Goal: Information Seeking & Learning: Learn about a topic

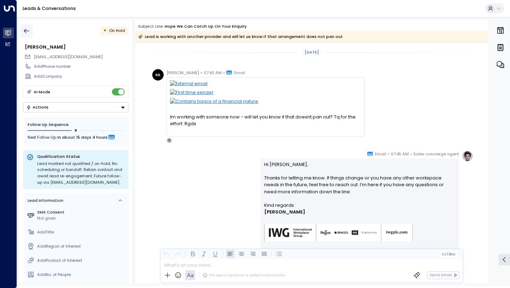
click at [24, 31] on icon "button" at bounding box center [26, 30] width 7 height 7
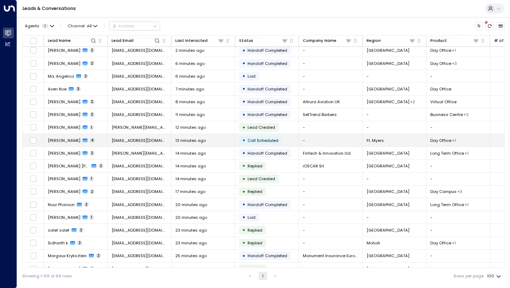
scroll to position [30, 0]
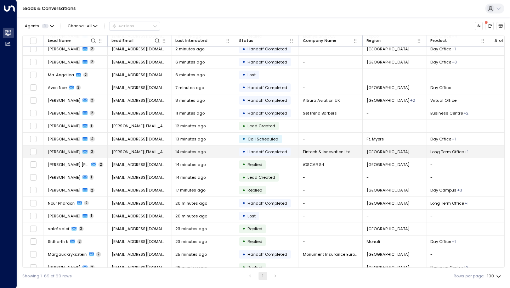
click at [211, 156] on td "14 minutes ago" at bounding box center [203, 151] width 64 height 12
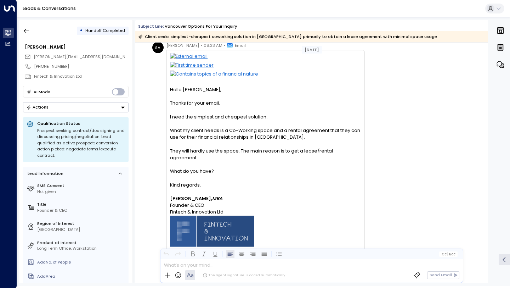
scroll to position [27, 0]
click at [29, 30] on icon "button" at bounding box center [26, 30] width 7 height 7
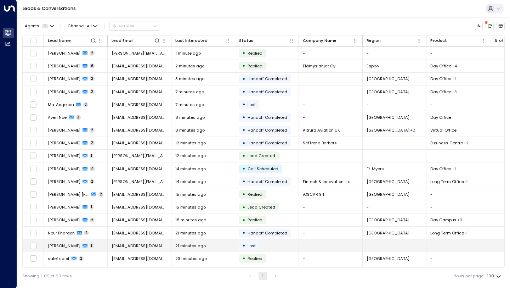
click at [170, 250] on td "[EMAIL_ADDRESS][DOMAIN_NAME]" at bounding box center [140, 245] width 64 height 12
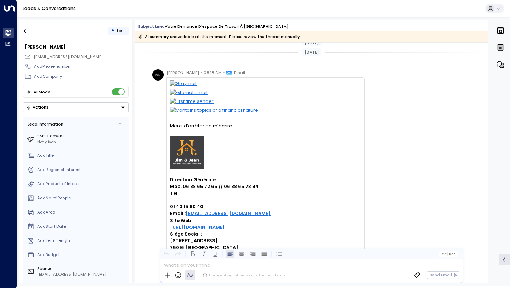
scroll to position [48, 0]
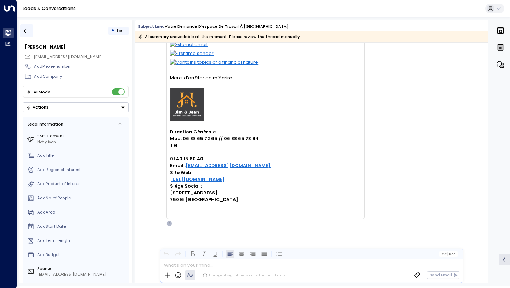
click at [28, 30] on icon "button" at bounding box center [26, 31] width 5 height 5
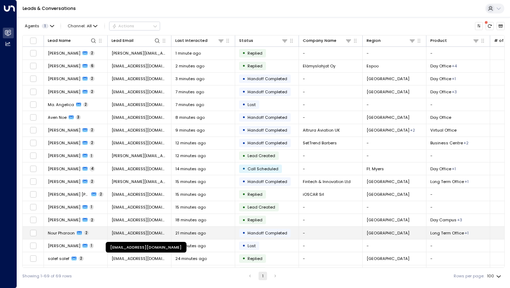
click at [159, 235] on span "[EMAIL_ADDRESS][DOMAIN_NAME]" at bounding box center [140, 233] width 56 height 6
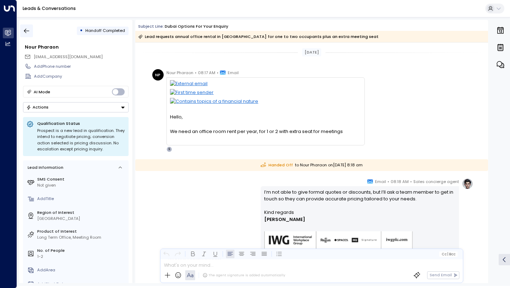
click at [24, 28] on icon "button" at bounding box center [26, 30] width 7 height 7
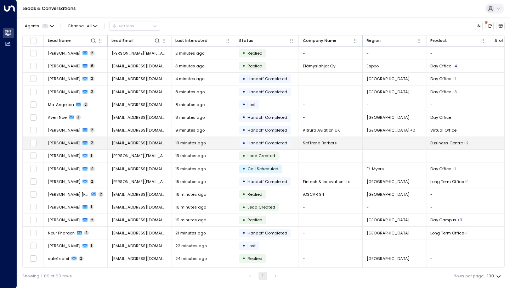
click at [104, 144] on td "[PERSON_NAME] 2" at bounding box center [76, 143] width 64 height 12
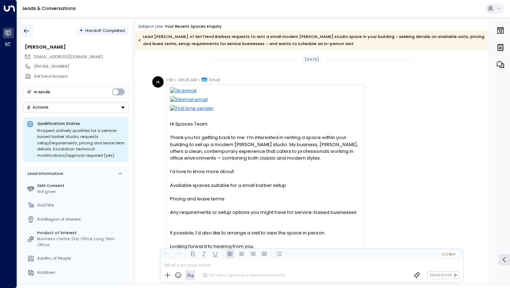
click at [27, 30] on icon "button" at bounding box center [26, 30] width 7 height 7
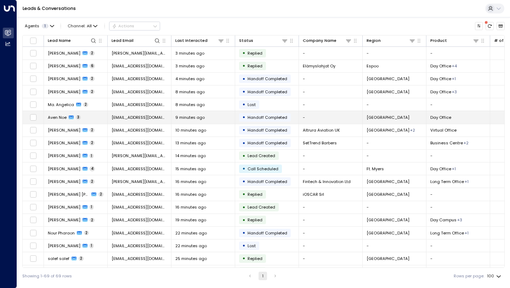
click at [210, 117] on div "9 minutes ago" at bounding box center [203, 117] width 56 height 6
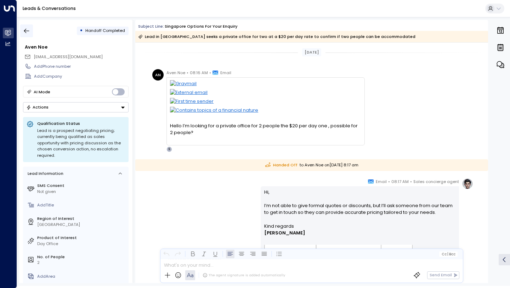
click at [31, 32] on button "button" at bounding box center [26, 30] width 13 height 13
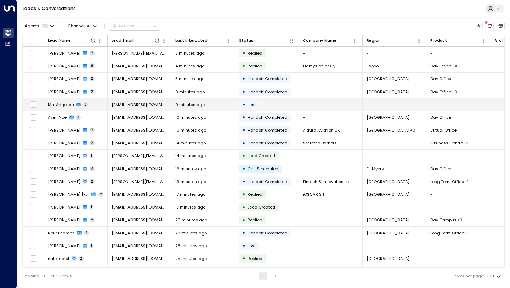
click at [206, 107] on div "9 minutes ago" at bounding box center [203, 105] width 56 height 6
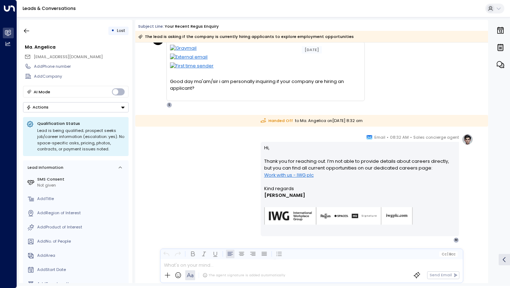
scroll to position [52, 0]
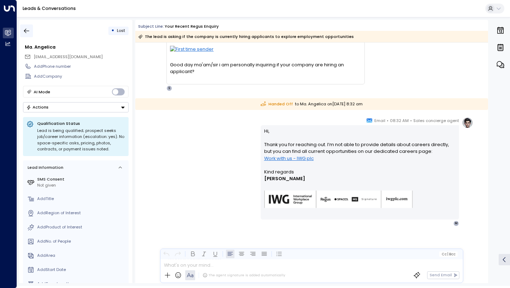
click at [30, 30] on icon "button" at bounding box center [26, 30] width 7 height 7
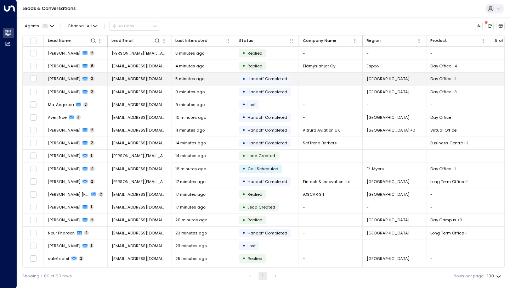
click at [200, 81] on span "5 minutes ago" at bounding box center [189, 79] width 29 height 6
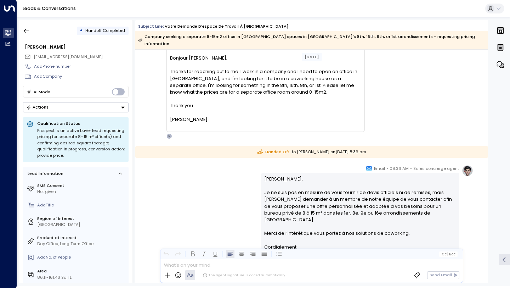
scroll to position [69, 0]
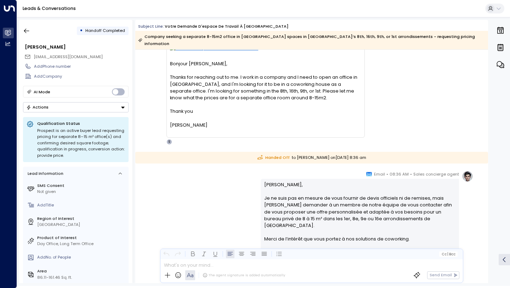
click at [200, 81] on div "Thanks for reaching out to me. I work in a company and I need to open an office…" at bounding box center [265, 87] width 191 height 27
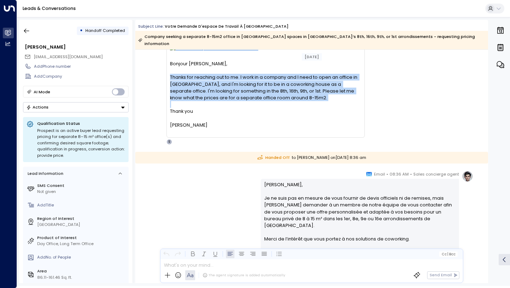
scroll to position [0, 0]
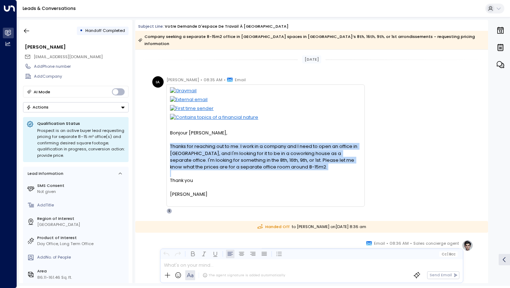
click at [233, 149] on div "Thanks for reaching out to me. I work in a company and I need to open an office…" at bounding box center [265, 156] width 191 height 27
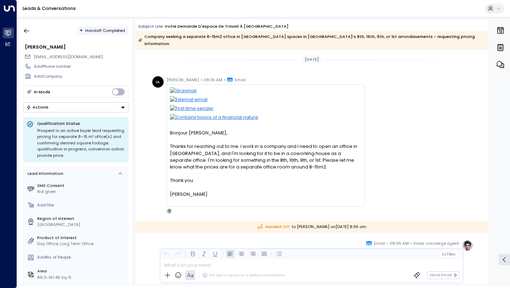
click at [233, 149] on div "Thanks for reaching out to me. I work in a company and I need to open an office…" at bounding box center [265, 156] width 191 height 27
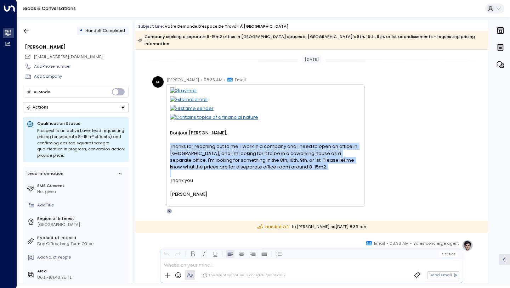
click at [233, 149] on div "Thanks for reaching out to me. I work in a company and I need to open an office…" at bounding box center [265, 156] width 191 height 27
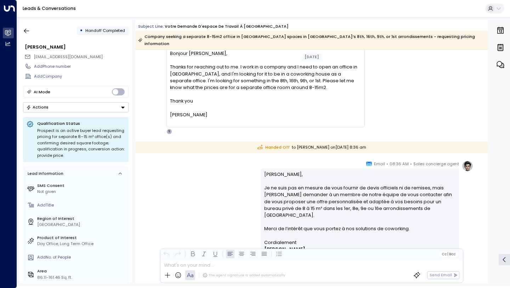
scroll to position [136, 0]
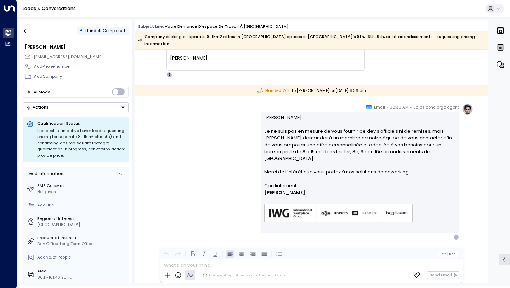
click at [237, 163] on div "Sales concierge agent • 08:36 AM • Email [PERSON_NAME], Je ne suis pas en mesur…" at bounding box center [311, 171] width 323 height 136
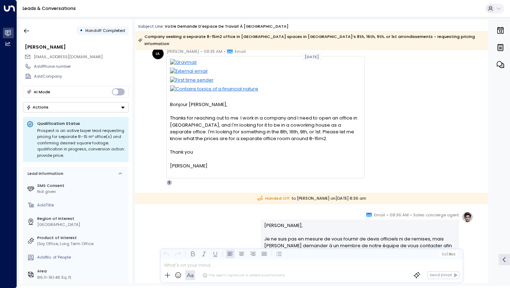
scroll to position [0, 0]
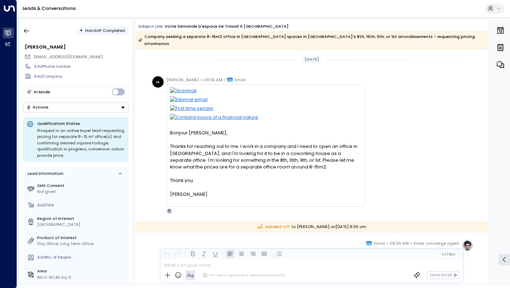
click at [80, 56] on span "[EMAIL_ADDRESS][DOMAIN_NAME]" at bounding box center [68, 57] width 69 height 6
copy div "[EMAIL_ADDRESS][DOMAIN_NAME]"
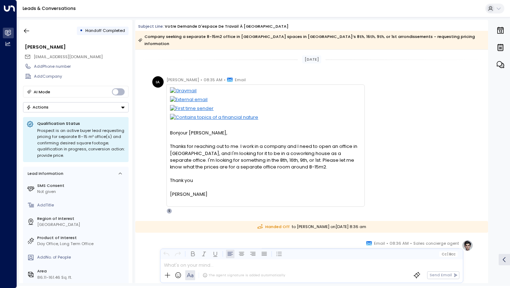
click at [104, 30] on span "Handoff Completed" at bounding box center [105, 31] width 40 height 6
copy div "Handoff Completed"
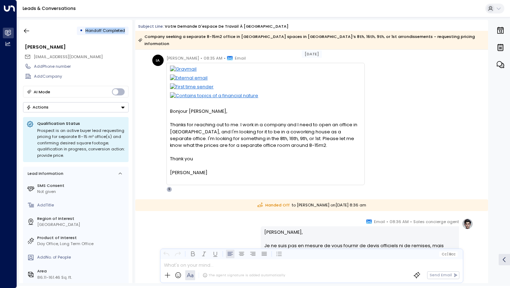
scroll to position [136, 0]
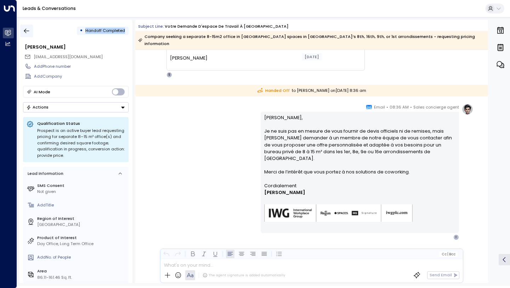
click at [28, 28] on icon "button" at bounding box center [26, 30] width 7 height 7
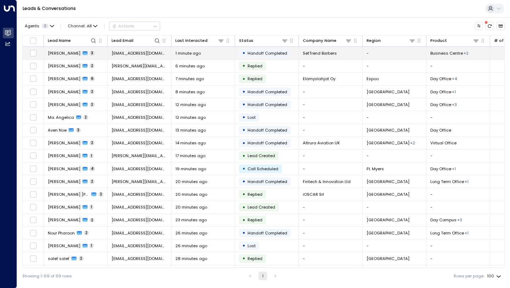
click at [225, 57] on td "1 minute ago" at bounding box center [203, 53] width 64 height 12
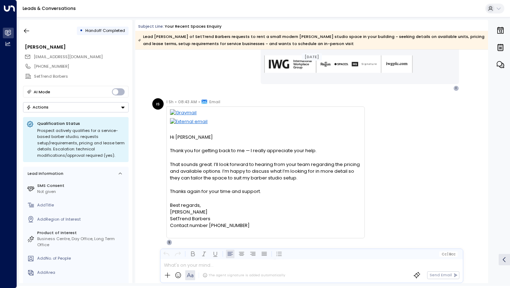
scroll to position [356, 0]
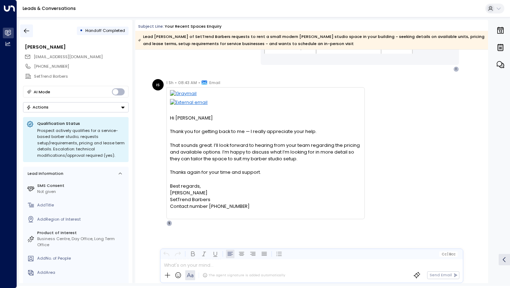
click at [31, 30] on button "button" at bounding box center [26, 30] width 13 height 13
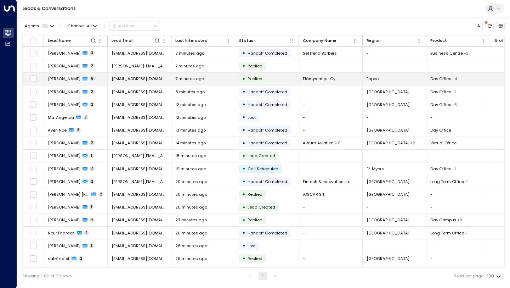
click at [223, 81] on div "7 minutes ago" at bounding box center [203, 79] width 56 height 6
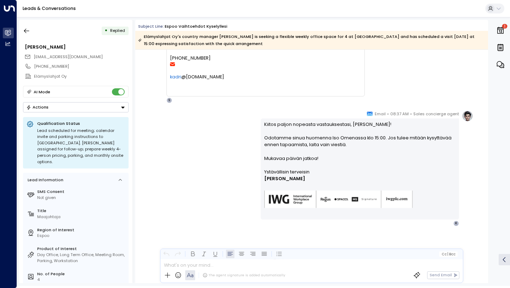
scroll to position [853, 0]
click at [30, 29] on button "button" at bounding box center [26, 30] width 13 height 13
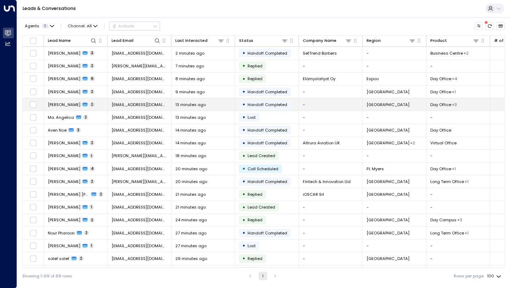
click at [206, 106] on div "13 minutes ago" at bounding box center [203, 105] width 56 height 6
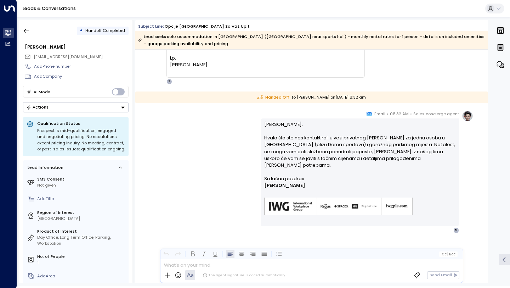
scroll to position [102, 0]
click at [30, 31] on icon "button" at bounding box center [26, 30] width 7 height 7
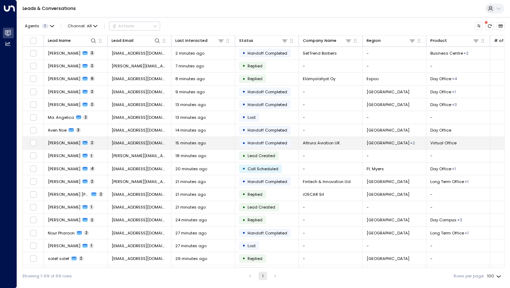
click at [221, 139] on td "15 minutes ago" at bounding box center [203, 143] width 64 height 12
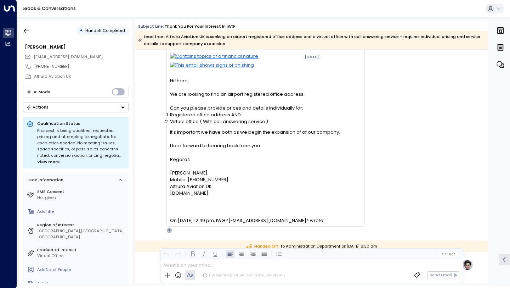
scroll to position [59, 0]
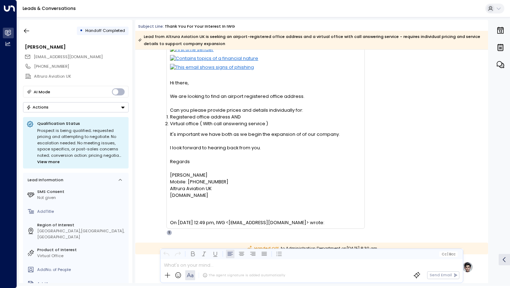
click at [217, 136] on div "It's important we have both as we begin the expansion of of our company." at bounding box center [265, 134] width 191 height 7
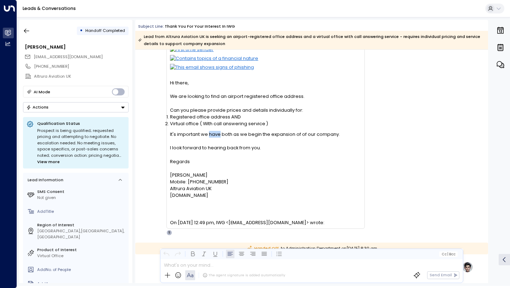
click at [231, 150] on div "I look forward to hearing back from you." at bounding box center [265, 147] width 191 height 7
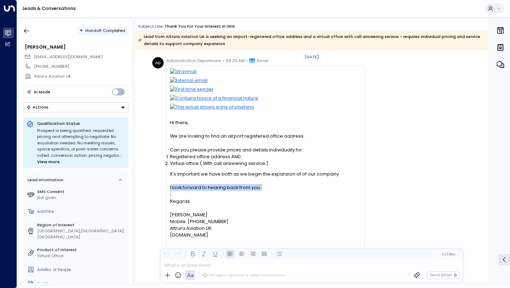
scroll to position [0, 0]
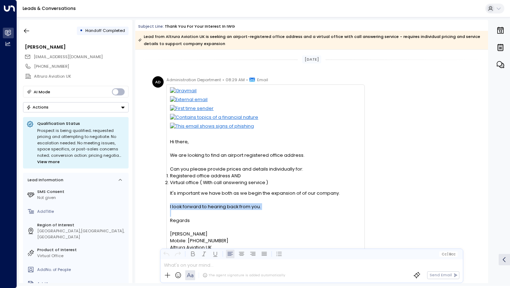
click at [35, 31] on div "• Handoff Completed" at bounding box center [76, 30] width 106 height 13
click at [32, 31] on button "button" at bounding box center [26, 30] width 13 height 13
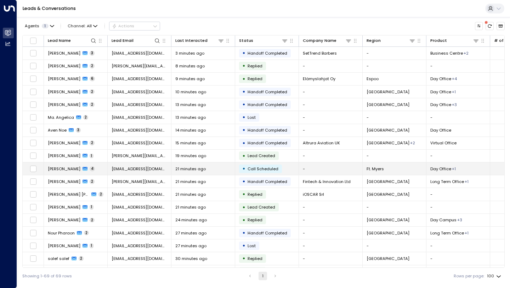
click at [226, 171] on td "21 minutes ago" at bounding box center [203, 168] width 64 height 12
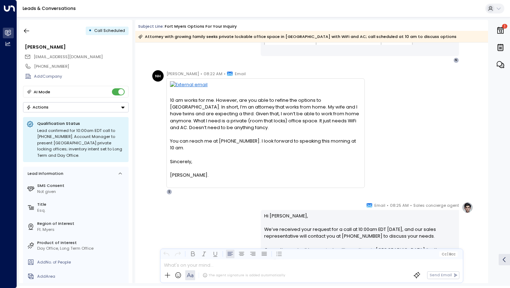
scroll to position [252, 0]
click at [208, 115] on div "10 am works for me. However, are you able to refine the options to [GEOGRAPHIC_…" at bounding box center [265, 134] width 191 height 104
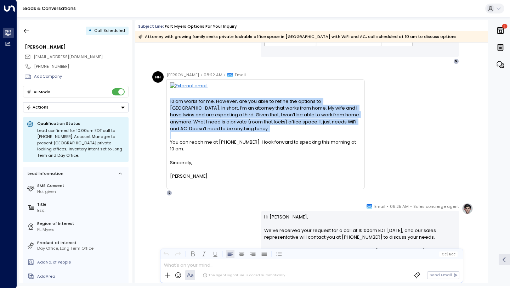
click at [208, 115] on div "10 am works for me. However, are you able to refine the options to [GEOGRAPHIC_…" at bounding box center [265, 134] width 191 height 104
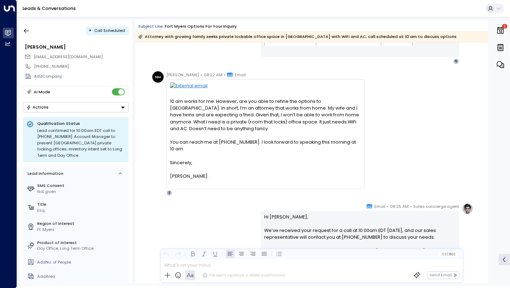
click at [208, 115] on div "10 am works for me. However, are you able to refine the options to [GEOGRAPHIC_…" at bounding box center [265, 134] width 191 height 104
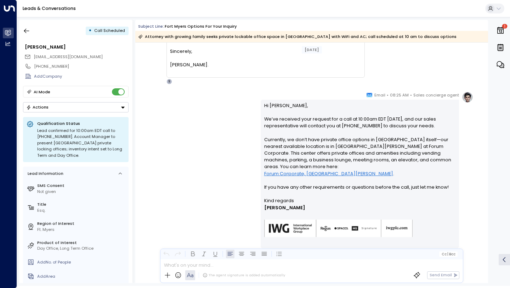
scroll to position [385, 0]
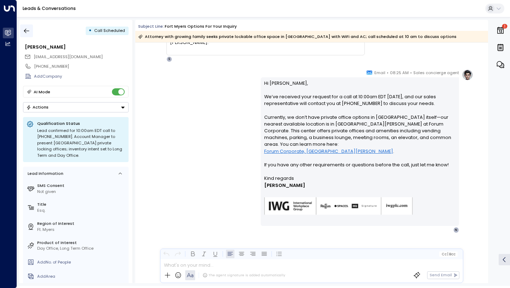
click at [27, 29] on icon "button" at bounding box center [26, 30] width 7 height 7
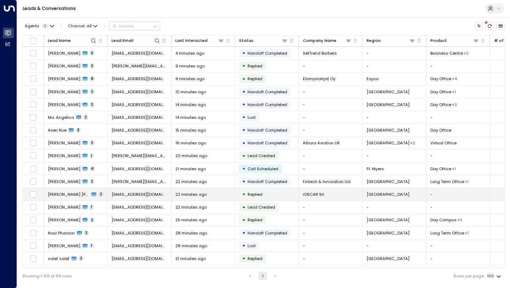
click at [200, 195] on span "22 minutes ago" at bounding box center [191, 194] width 32 height 6
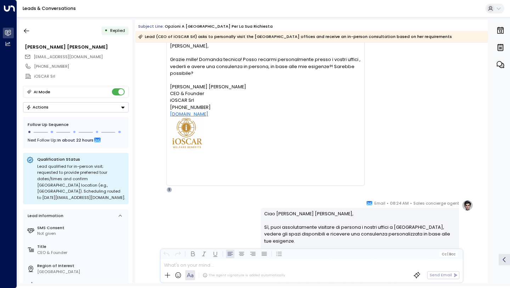
scroll to position [223, 0]
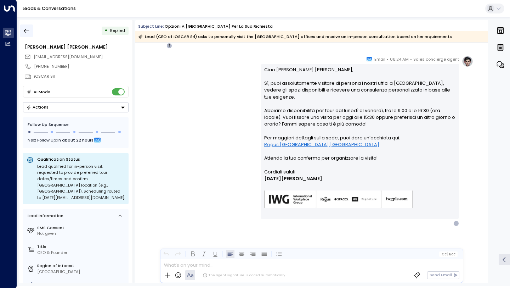
click at [27, 30] on icon "button" at bounding box center [26, 30] width 7 height 7
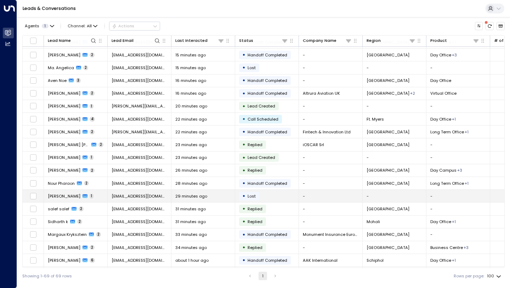
scroll to position [51, 0]
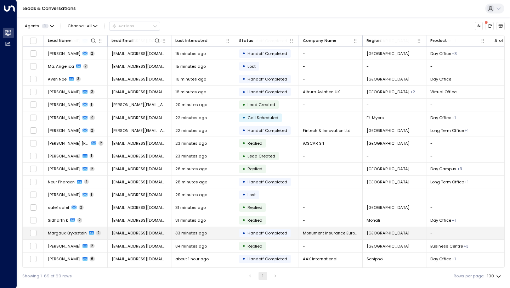
click at [232, 235] on td "33 minutes ago" at bounding box center [203, 233] width 64 height 12
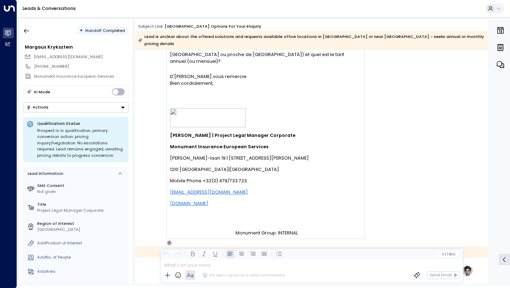
scroll to position [62, 0]
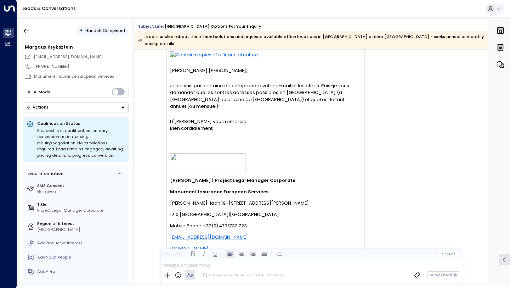
click at [222, 199] on p "[PERSON_NAME]-laan 19 | [STREET_ADDRESS][PERSON_NAME]" at bounding box center [265, 202] width 191 height 7
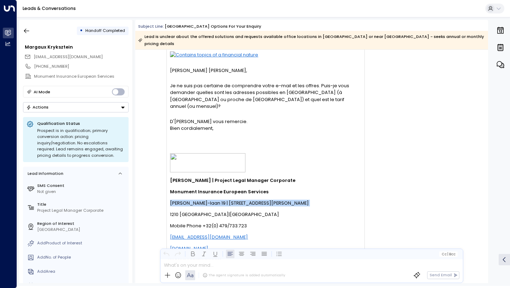
click at [222, 199] on p "[PERSON_NAME]-laan 19 | [STREET_ADDRESS][PERSON_NAME]" at bounding box center [265, 202] width 191 height 7
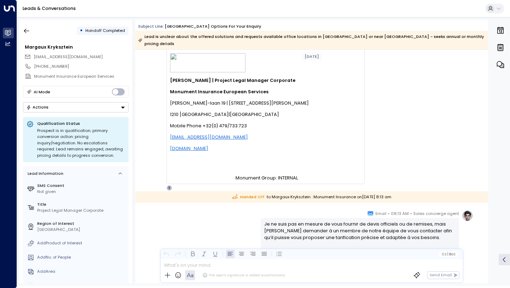
scroll to position [0, 0]
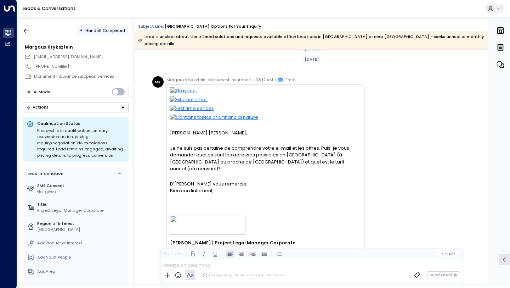
click at [228, 152] on div "Je ne suis pas certaine de comprendre votre e-mail et les offres. Puis-je vous …" at bounding box center [265, 157] width 191 height 27
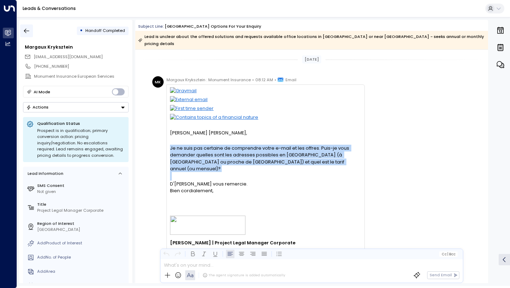
click at [31, 27] on button "button" at bounding box center [26, 30] width 13 height 13
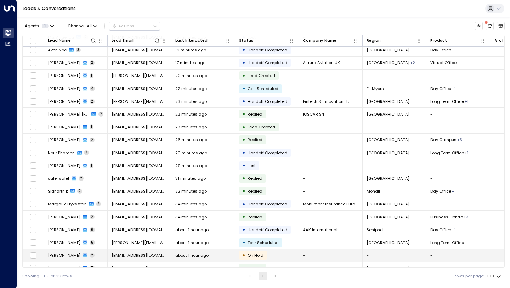
scroll to position [100, 0]
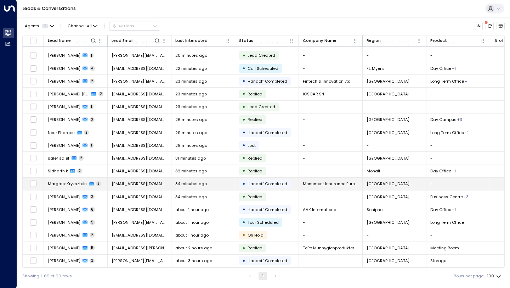
click at [228, 187] on td "34 minutes ago" at bounding box center [203, 183] width 64 height 12
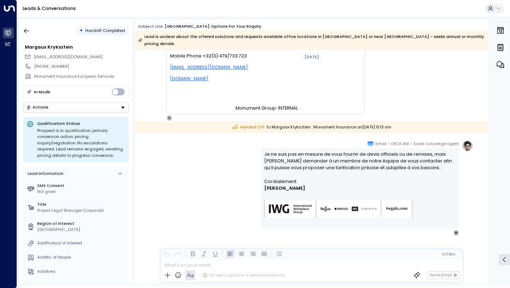
scroll to position [232, 0]
